Goal: Task Accomplishment & Management: Complete application form

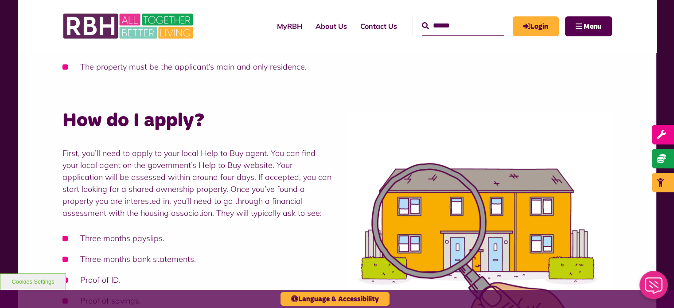
scroll to position [443, 0]
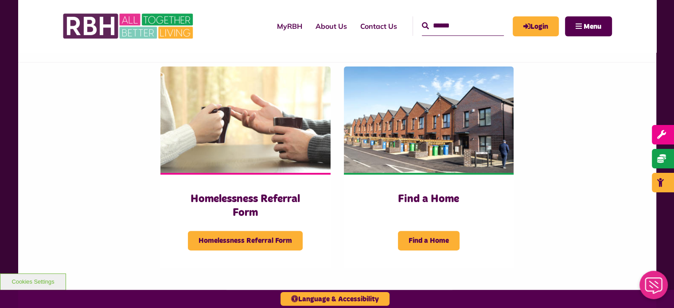
scroll to position [221, 0]
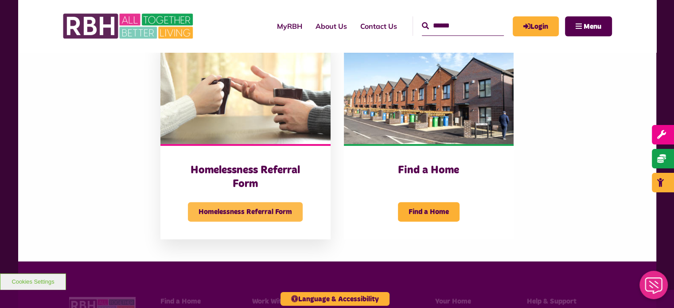
click at [271, 221] on span "Homelessness Referral Form" at bounding box center [245, 211] width 115 height 19
click at [269, 221] on span "Homelessness Referral Form" at bounding box center [245, 211] width 115 height 19
